Goal: Information Seeking & Learning: Check status

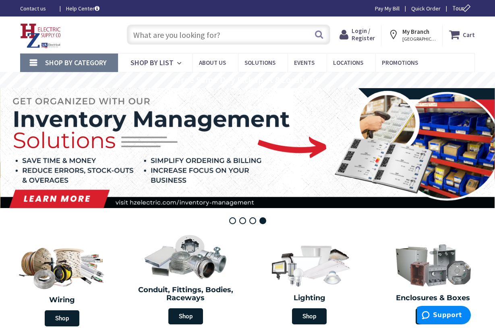
click at [33, 63] on link "Shop By Category" at bounding box center [69, 63] width 98 height 19
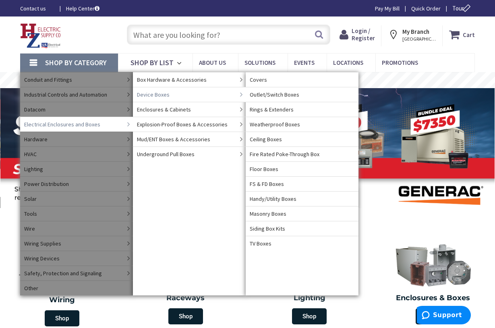
click at [153, 92] on span "Device Boxes" at bounding box center [153, 95] width 33 height 8
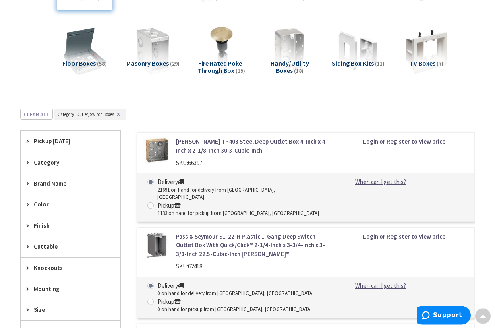
scroll to position [247, 0]
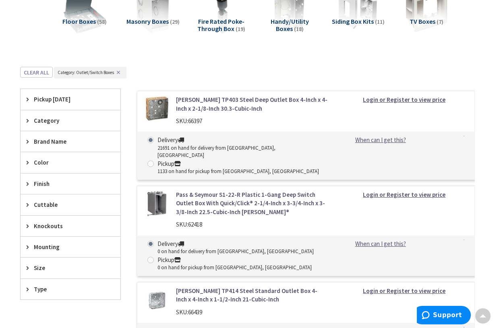
click at [47, 145] on span "Brand Name" at bounding box center [67, 141] width 66 height 8
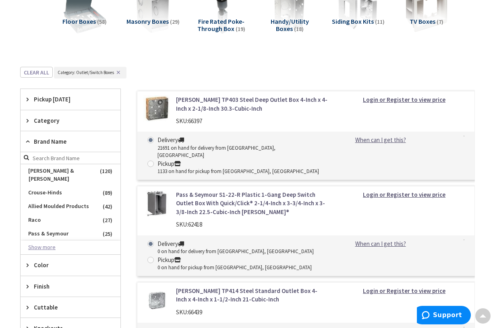
click at [56, 243] on button "Show more" at bounding box center [71, 248] width 100 height 14
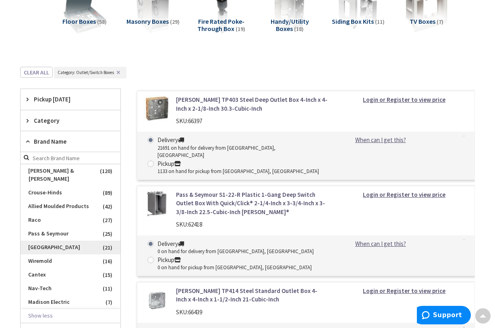
click at [56, 243] on span "Arlington" at bounding box center [71, 248] width 100 height 14
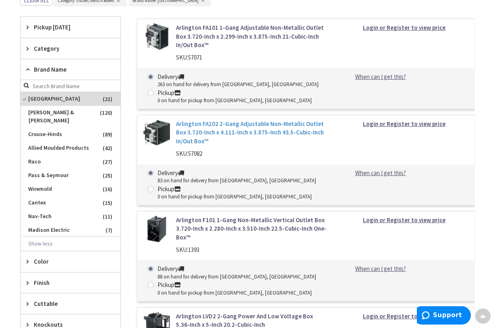
scroll to position [329, 0]
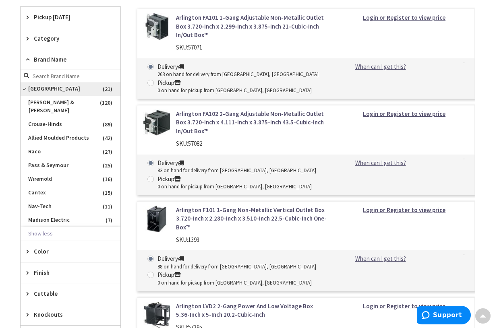
click at [27, 91] on span "Arlington" at bounding box center [71, 89] width 100 height 14
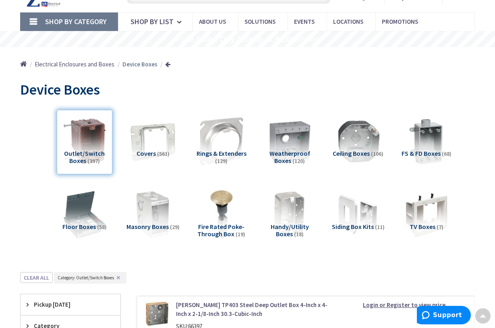
scroll to position [0, 0]
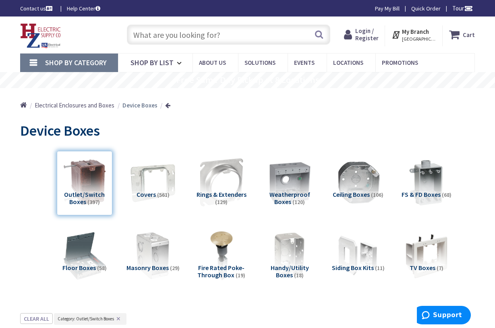
click at [369, 37] on span "Login / Register" at bounding box center [366, 34] width 23 height 15
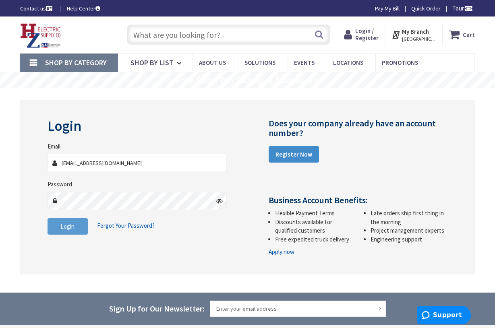
type input "ggrandmont@springfieldelectric.org"
click at [66, 231] on button "Login" at bounding box center [68, 226] width 40 height 17
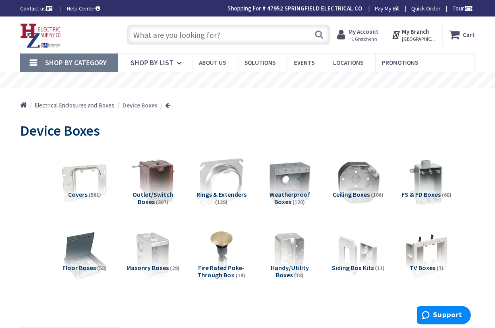
drag, startPoint x: 0, startPoint y: 0, endPoint x: 414, endPoint y: 37, distance: 415.4
click at [414, 37] on span "[GEOGRAPHIC_DATA], [GEOGRAPHIC_DATA]" at bounding box center [419, 39] width 34 height 6
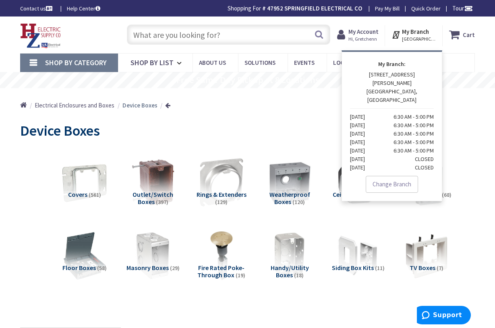
click at [366, 37] on span "Hi, Gretchenn" at bounding box center [363, 39] width 30 height 6
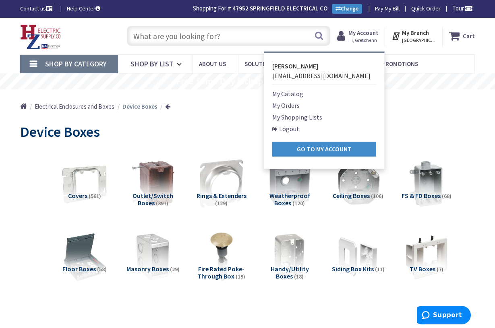
click at [299, 106] on link "My Orders" at bounding box center [285, 106] width 27 height 10
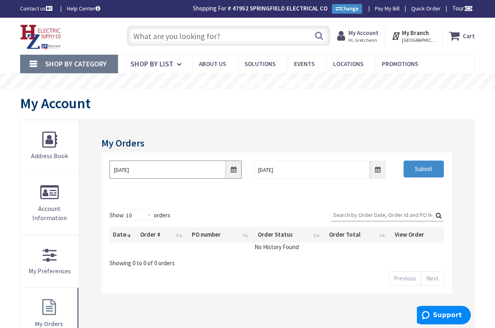
click at [233, 170] on input "9/1/2025" at bounding box center [176, 170] width 132 height 18
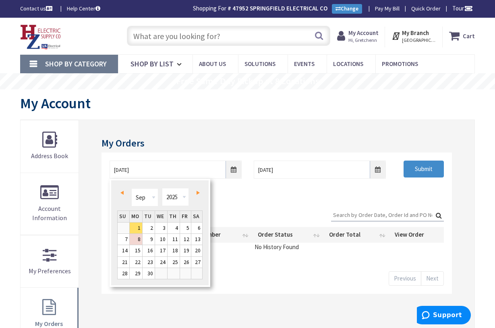
click at [123, 193] on span "Prev" at bounding box center [121, 193] width 3 height 4
click at [149, 226] on link "1" at bounding box center [149, 228] width 12 height 11
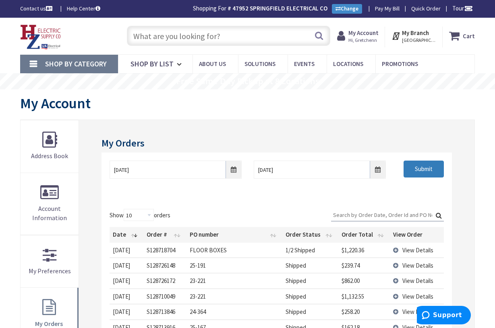
click at [433, 168] on input "Submit" at bounding box center [424, 169] width 40 height 17
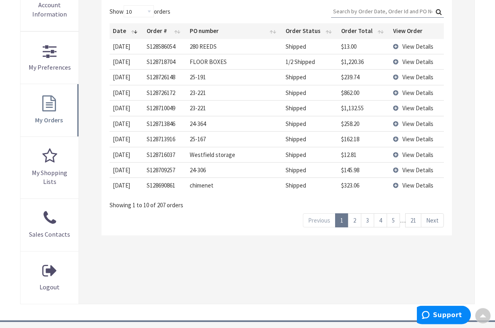
scroll to position [205, 0]
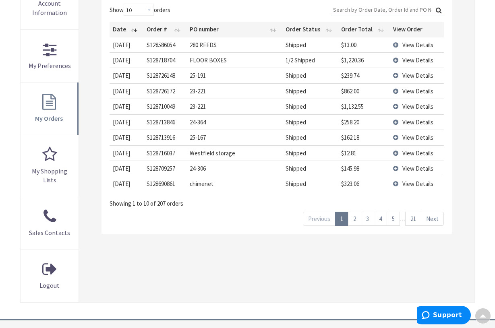
click at [414, 105] on span "View Details" at bounding box center [417, 107] width 31 height 8
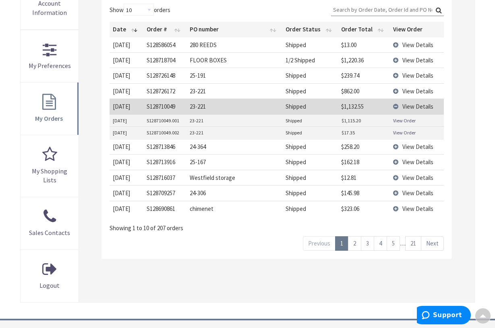
click at [407, 119] on link "View Order" at bounding box center [404, 120] width 23 height 7
click at [356, 246] on link "2" at bounding box center [354, 243] width 13 height 14
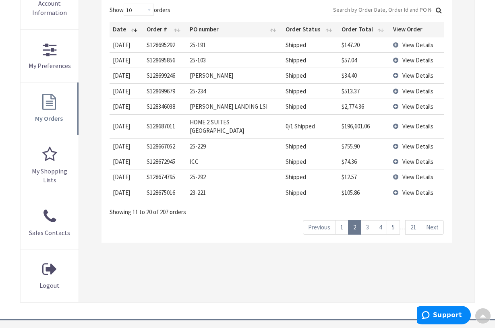
click at [371, 222] on link "3" at bounding box center [367, 227] width 13 height 14
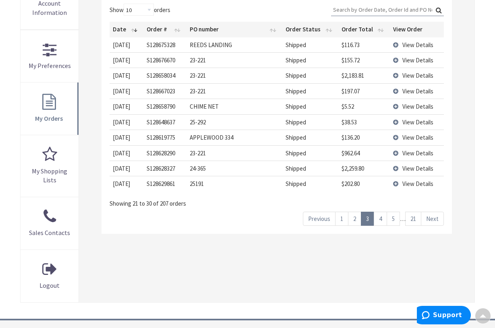
click at [405, 73] on span "View Details" at bounding box center [417, 76] width 31 height 8
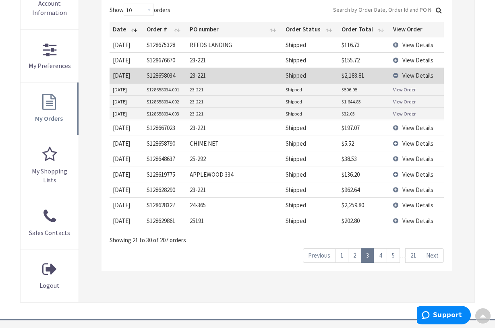
click at [396, 102] on link "View Order" at bounding box center [404, 101] width 23 height 7
click at [396, 90] on link "View Order" at bounding box center [404, 89] width 23 height 7
click at [385, 255] on link "4" at bounding box center [380, 256] width 13 height 14
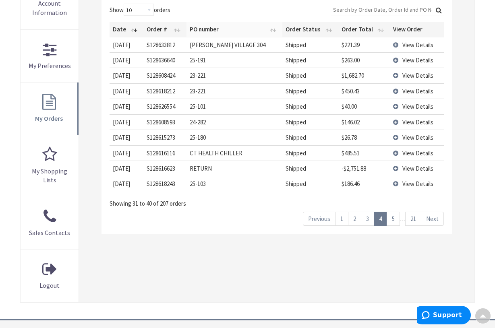
click at [204, 31] on th "PO number" at bounding box center [235, 29] width 96 height 15
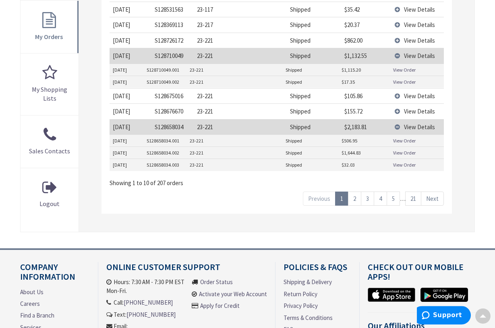
scroll to position [288, 0]
click at [355, 197] on link "2" at bounding box center [354, 198] width 13 height 14
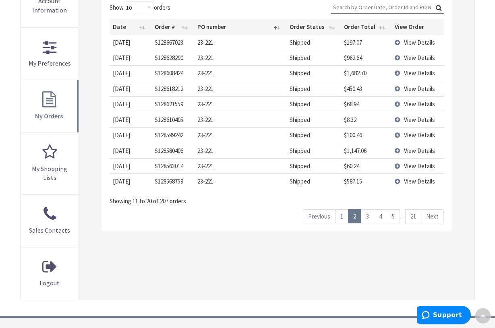
scroll to position [205, 0]
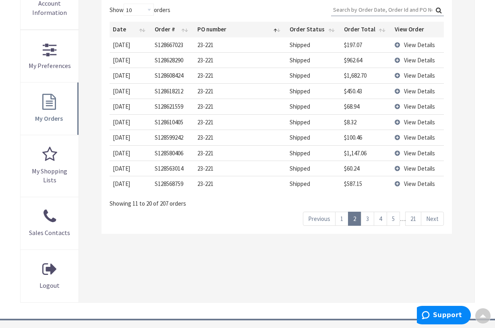
click at [427, 90] on span "View Details" at bounding box center [419, 91] width 31 height 8
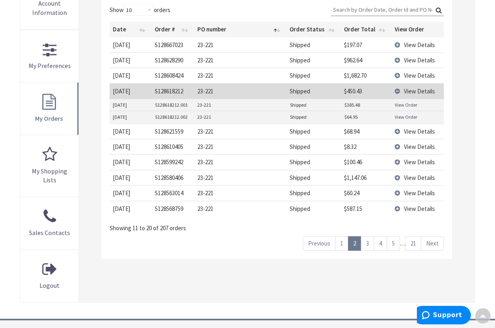
click at [412, 106] on link "View Order" at bounding box center [406, 105] width 23 height 7
click at [366, 245] on link "3" at bounding box center [367, 243] width 13 height 14
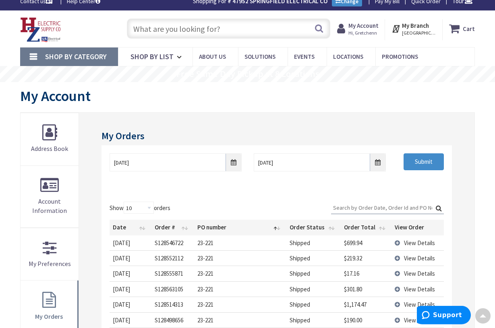
scroll to position [0, 0]
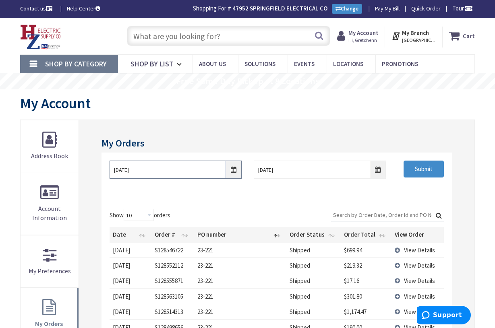
click at [237, 171] on input "07/01/2025" at bounding box center [176, 170] width 132 height 18
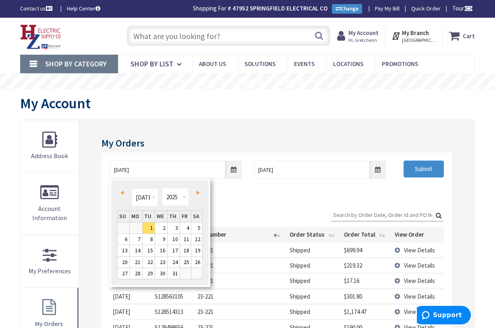
click at [124, 192] on link "Prev" at bounding box center [123, 192] width 11 height 11
click at [176, 229] on link "1" at bounding box center [174, 228] width 12 height 11
type input "05/01/2025"
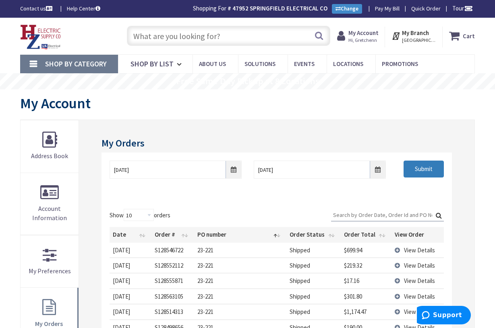
click at [431, 170] on input "Submit" at bounding box center [424, 169] width 40 height 17
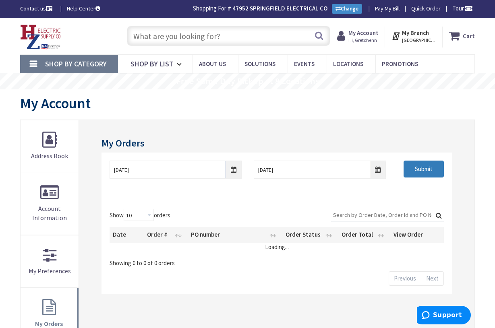
click at [431, 170] on input "Submit" at bounding box center [424, 169] width 40 height 17
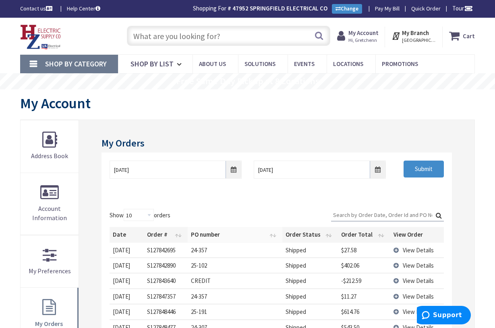
click at [205, 237] on th "PO number" at bounding box center [235, 234] width 95 height 15
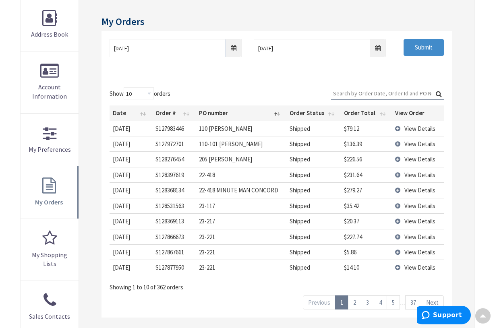
scroll to position [164, 0]
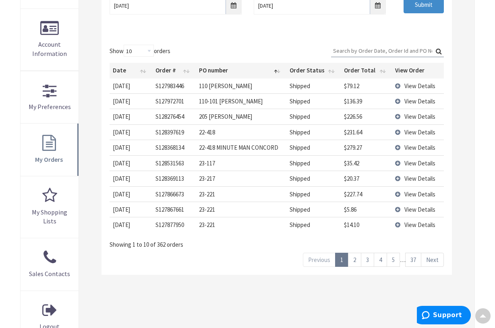
click at [382, 265] on link "4" at bounding box center [380, 260] width 13 height 14
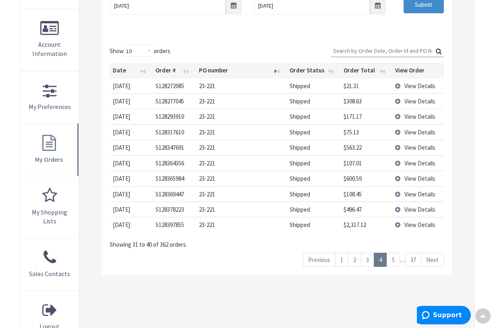
click at [395, 262] on link "5" at bounding box center [393, 260] width 13 height 14
click at [398, 261] on link "6" at bounding box center [393, 260] width 13 height 14
click at [397, 263] on link "7" at bounding box center [393, 260] width 13 height 14
click at [397, 263] on link "8" at bounding box center [393, 260] width 13 height 14
click at [396, 263] on link "9" at bounding box center [393, 260] width 13 height 14
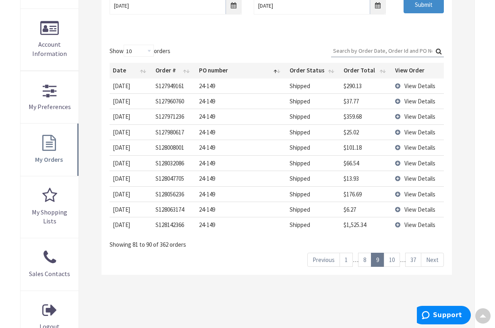
click at [408, 225] on span "View Details" at bounding box center [419, 225] width 31 height 8
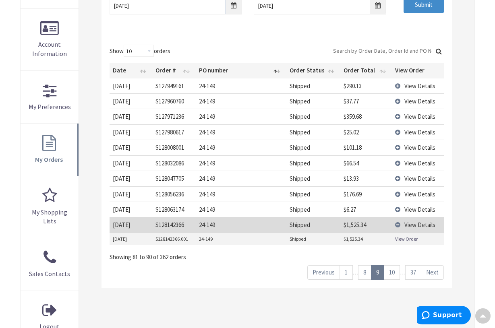
click at [404, 237] on link "View Order" at bounding box center [406, 239] width 23 height 7
click at [391, 273] on link "10" at bounding box center [392, 272] width 16 height 14
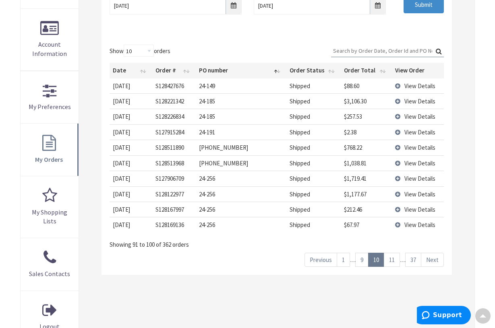
click at [365, 264] on link "9" at bounding box center [361, 260] width 13 height 14
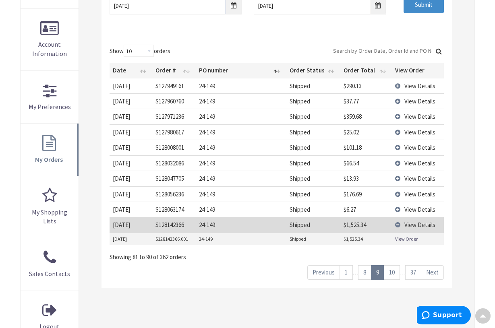
click at [365, 271] on link "8" at bounding box center [364, 272] width 13 height 14
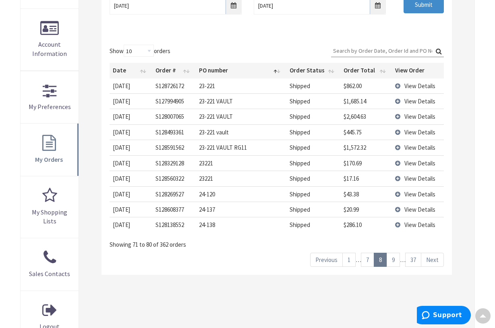
click at [406, 117] on span "View Details" at bounding box center [419, 117] width 31 height 8
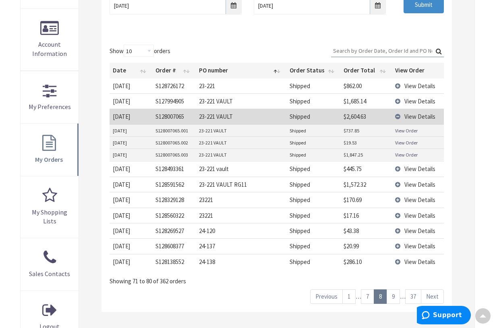
click at [403, 154] on link "View Order" at bounding box center [406, 154] width 23 height 7
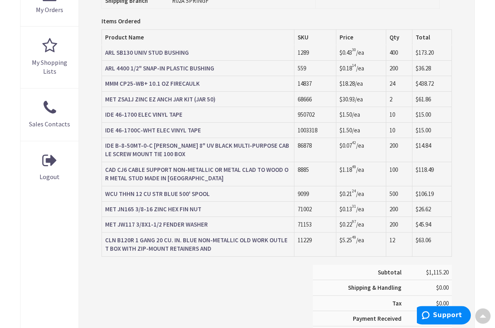
scroll to position [371, 0]
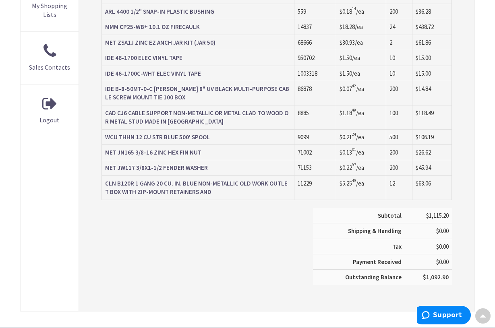
click at [185, 185] on strong "CLN B120R 1 GANG 20 CU. IN. BLUE NON-METALLIC OLD WORK OUTLET BOX WITH ZIP-MOUN…" at bounding box center [196, 188] width 182 height 16
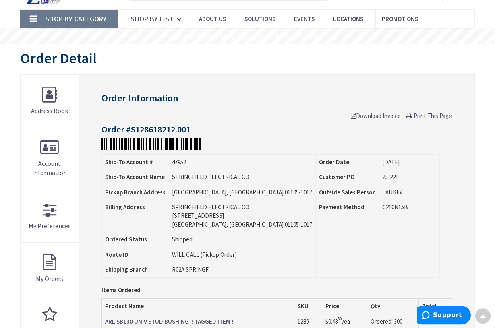
scroll to position [42, 0]
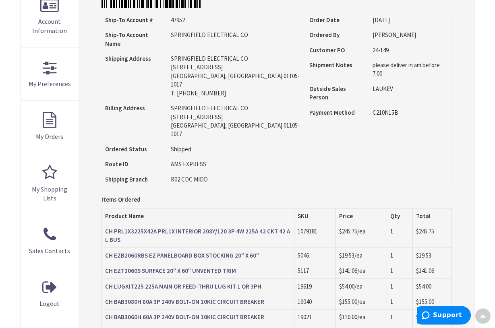
scroll to position [42, 0]
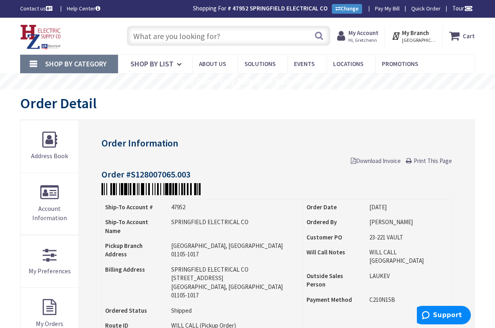
click at [166, 37] on input "text" at bounding box center [228, 36] width 203 height 20
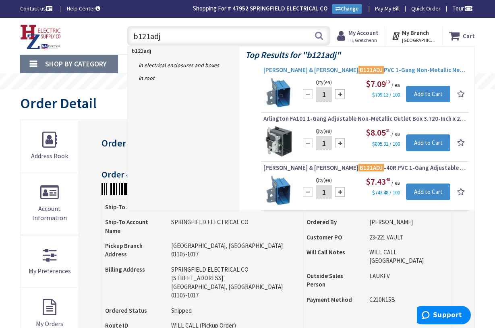
type input "b121adj"
click at [345, 70] on span "Thomas & Betts B121ADJ PVC 1-Gang Non-Metallic New Work Outlet Box 3.65-Inch x …" at bounding box center [364, 70] width 203 height 8
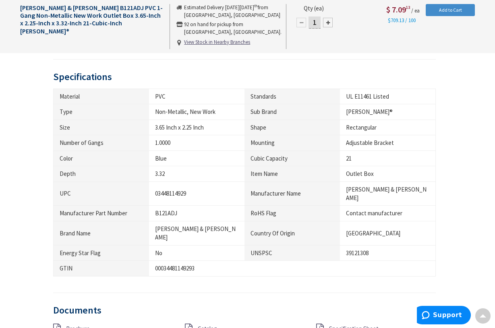
scroll to position [453, 0]
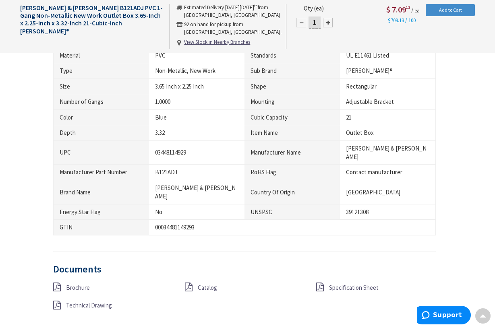
click at [204, 284] on span "Catalog" at bounding box center [207, 288] width 19 height 8
click at [207, 284] on span "Catalog" at bounding box center [207, 288] width 19 height 8
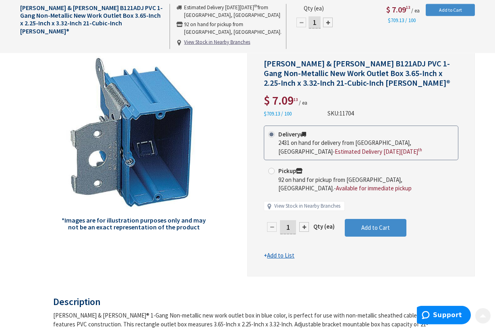
scroll to position [124, 0]
